Goal: Task Accomplishment & Management: Manage account settings

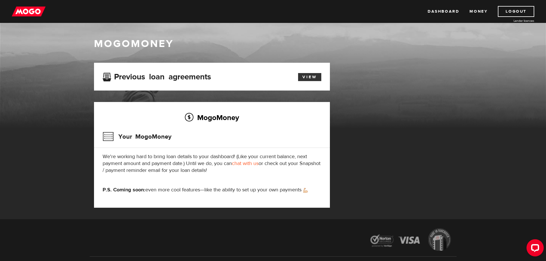
click at [314, 76] on link "View" at bounding box center [309, 77] width 23 height 8
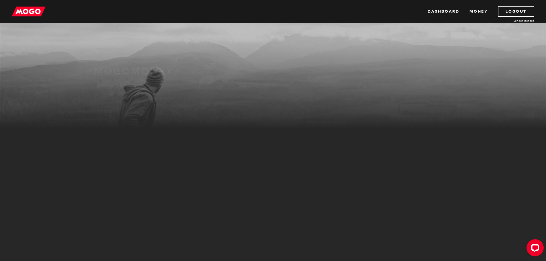
click at [436, 10] on link "Dashboard" at bounding box center [443, 11] width 32 height 11
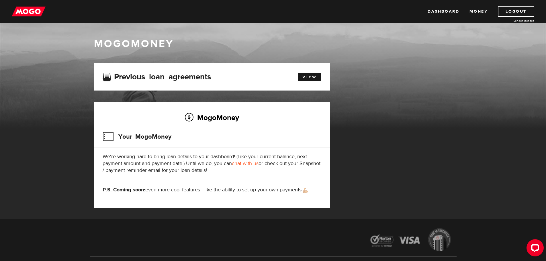
scroll to position [29, 0]
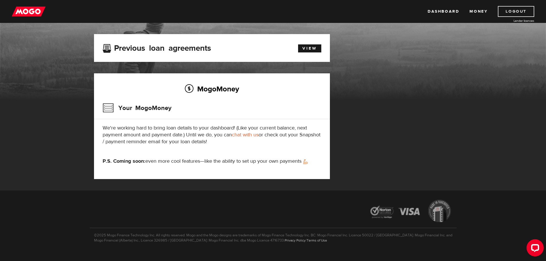
click at [507, 8] on link "Logout" at bounding box center [516, 11] width 36 height 11
